Goal: Understand process/instructions

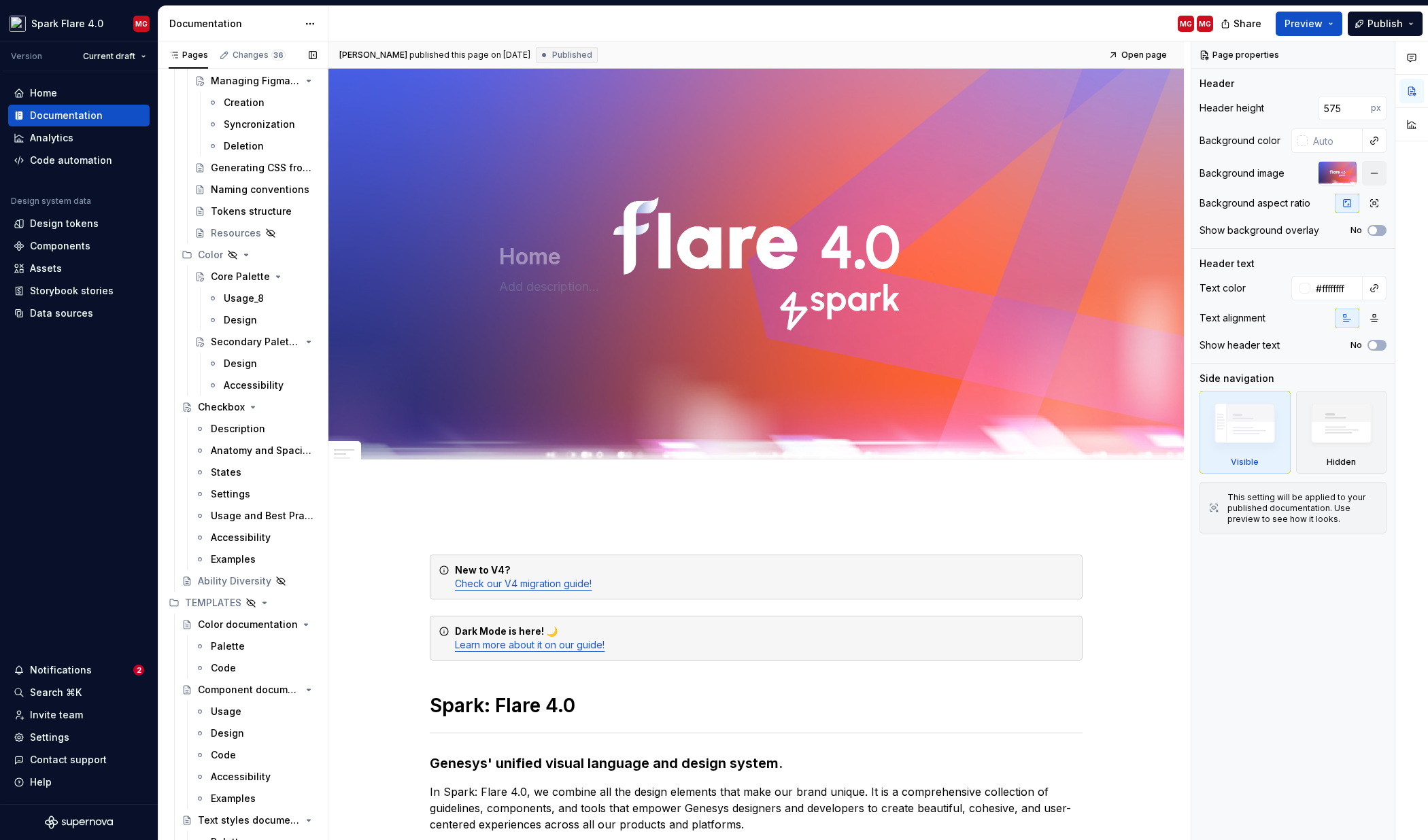
scroll to position [15526, 0]
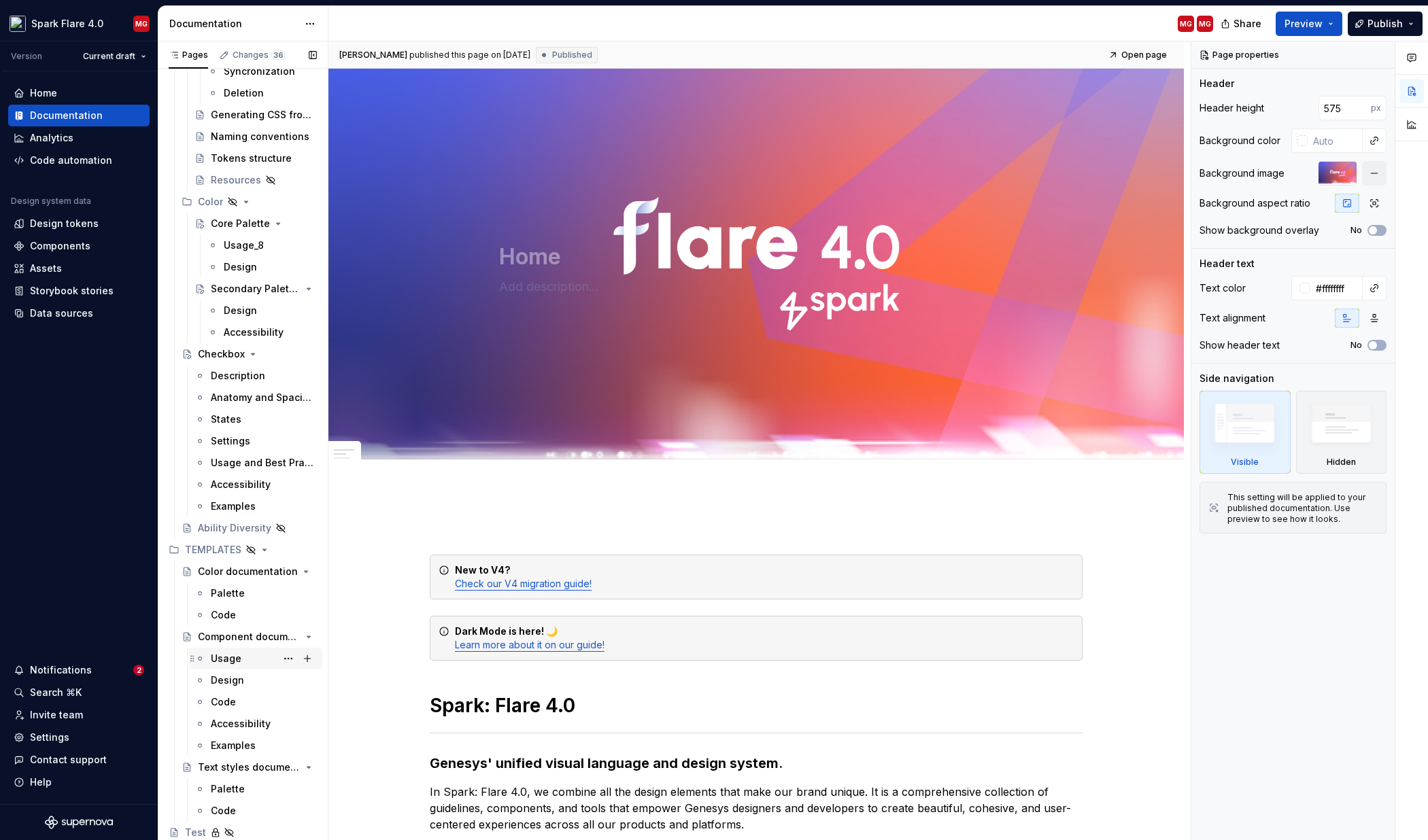
click at [234, 660] on div "Usage" at bounding box center [225, 659] width 30 height 14
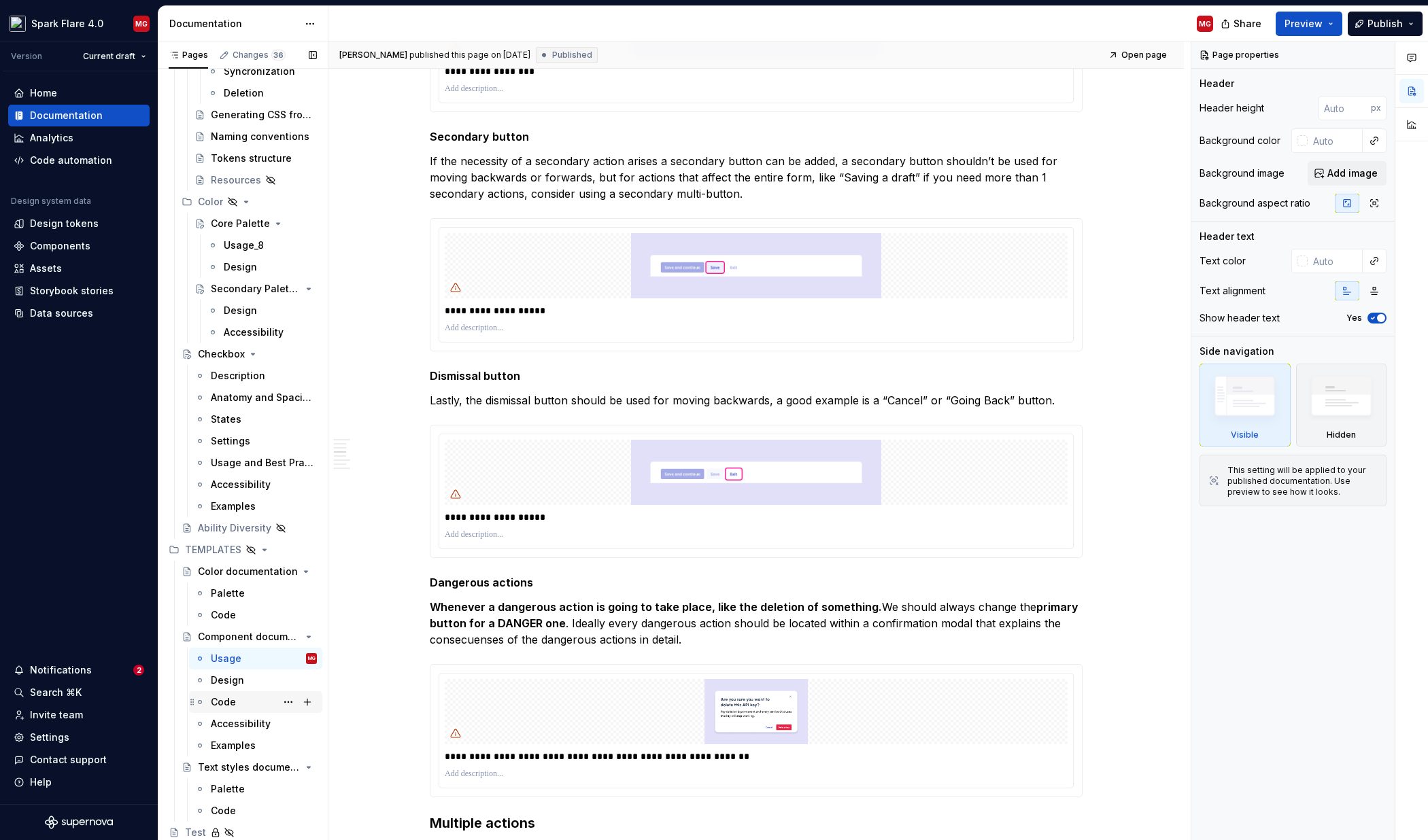
scroll to position [15525, 0]
type textarea "*"
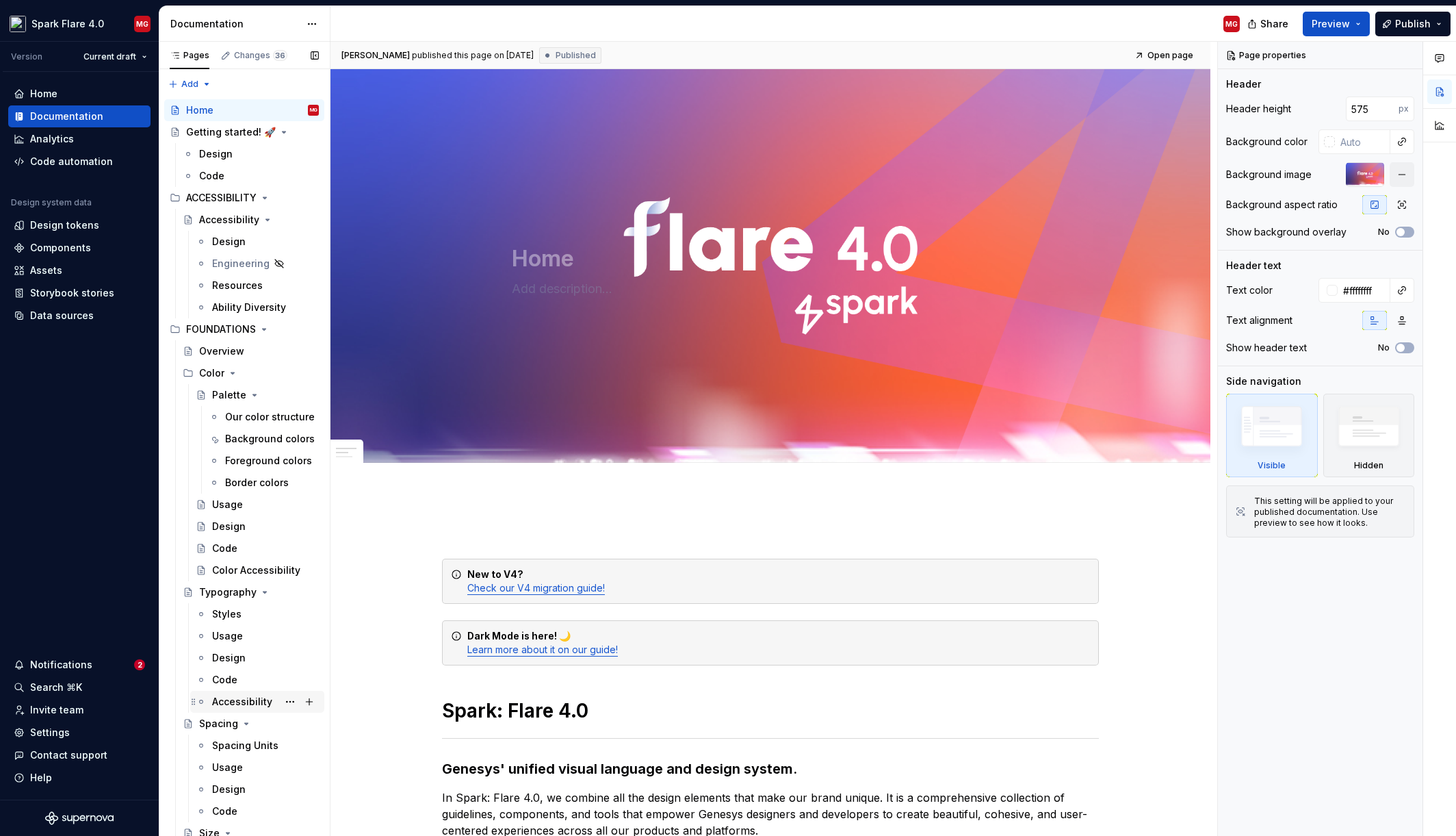
type textarea "*"
